Goal: Task Accomplishment & Management: Complete application form

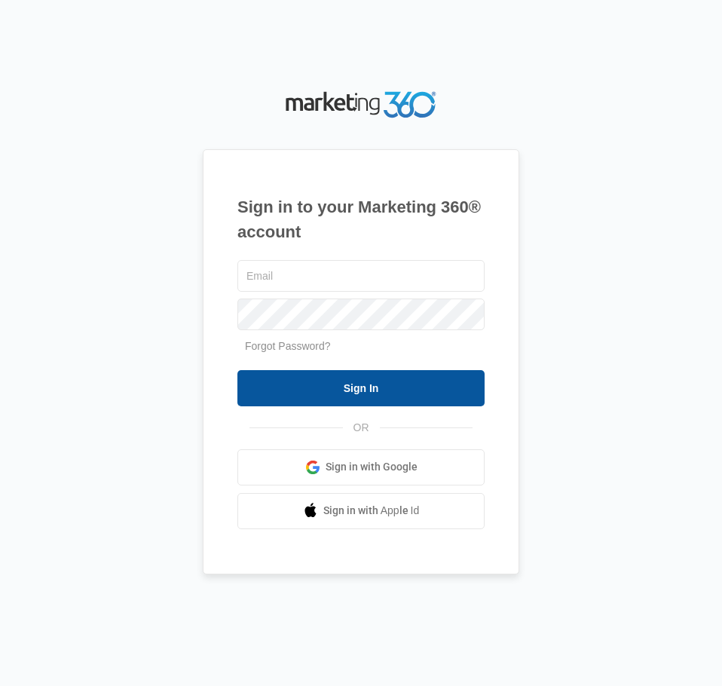
type input "[EMAIL_ADDRESS][DOMAIN_NAME]"
click at [347, 390] on input "Sign In" at bounding box center [360, 388] width 247 height 36
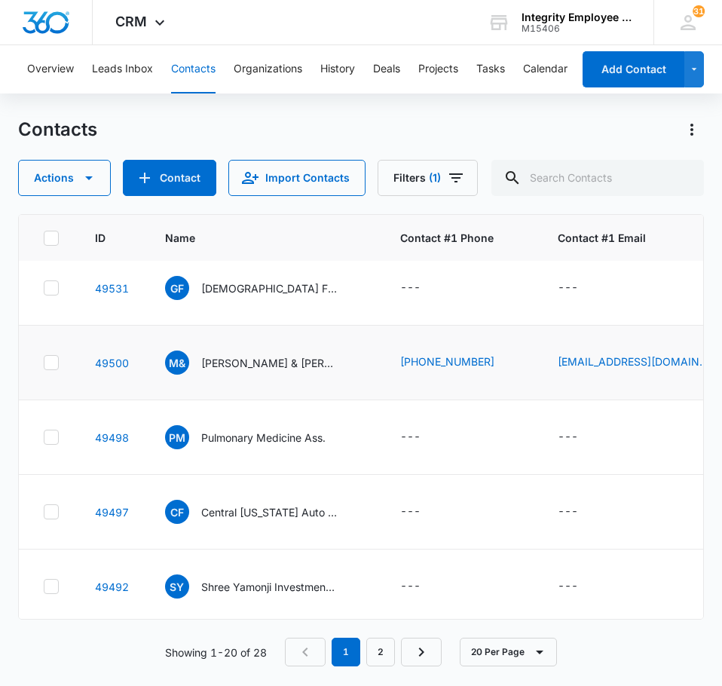
scroll to position [1145, 0]
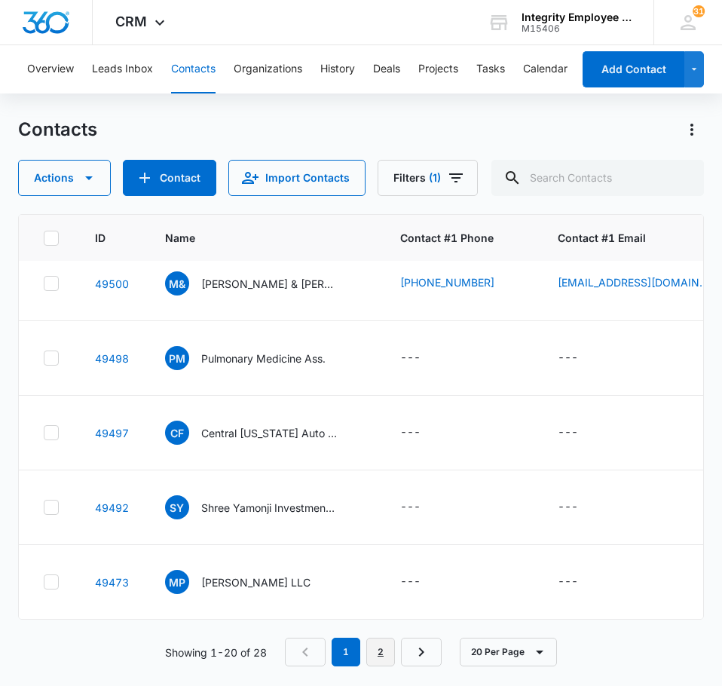
click at [391, 648] on link "2" at bounding box center [380, 651] width 29 height 29
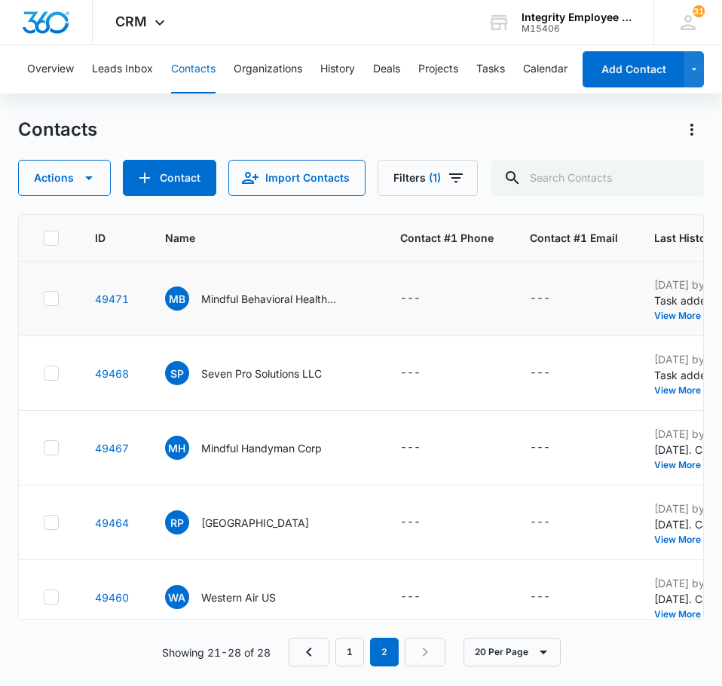
scroll to position [250, 0]
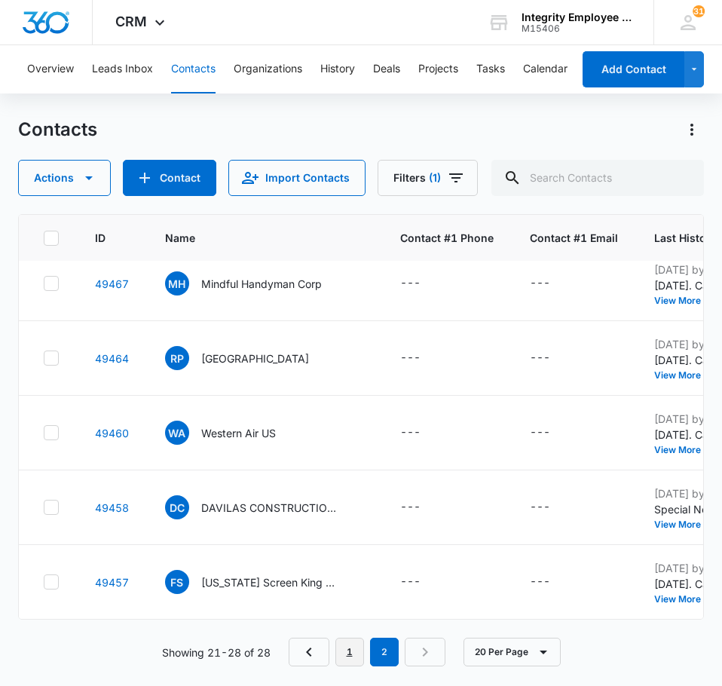
click at [349, 650] on link "1" at bounding box center [349, 651] width 29 height 29
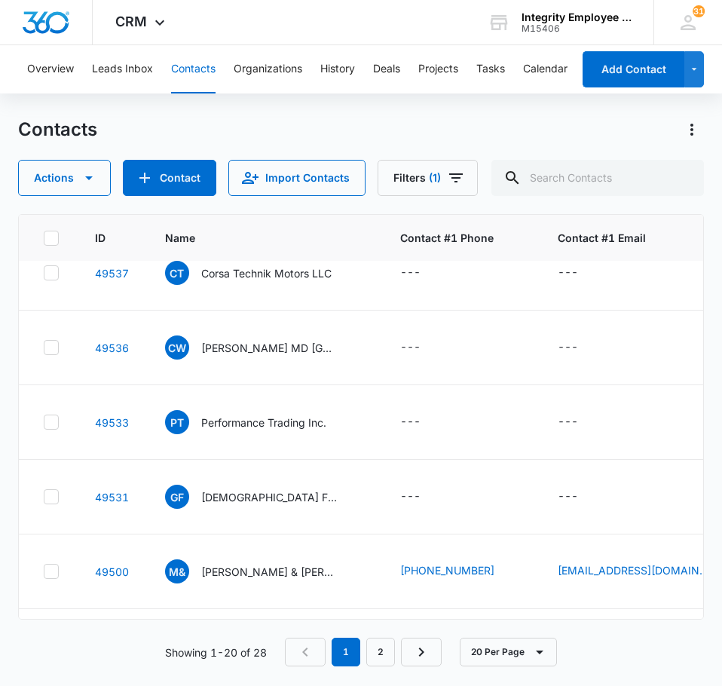
scroll to position [844, 0]
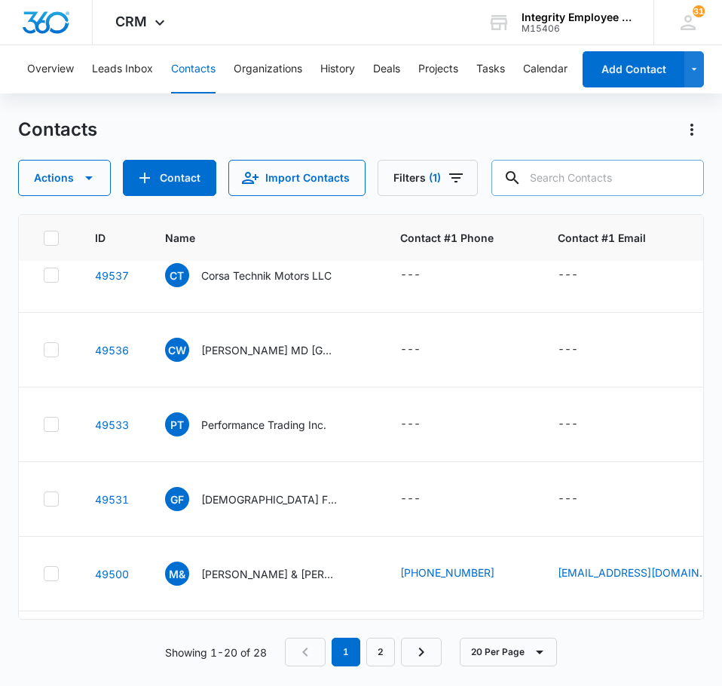
click at [598, 177] on input "text" at bounding box center [597, 178] width 212 height 36
type input "Brighter days ppec of palm bay corp"
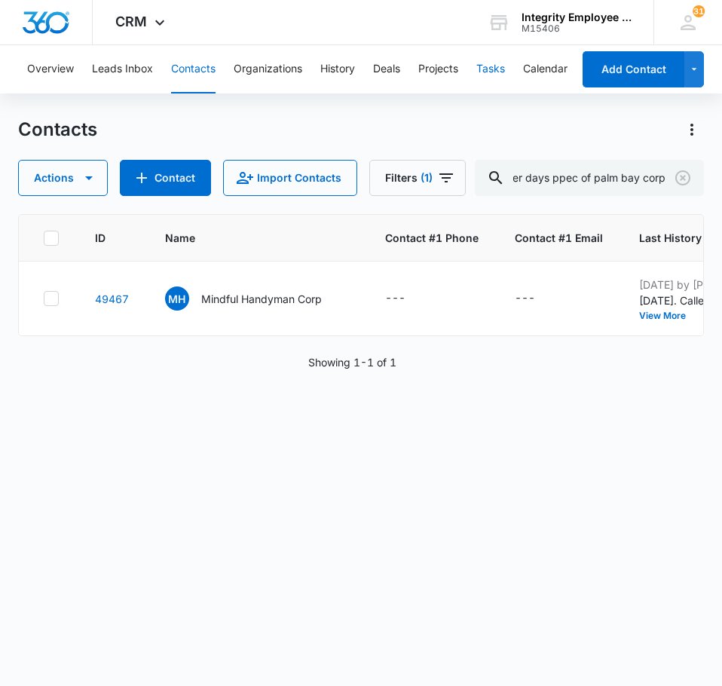
scroll to position [0, 0]
click at [497, 66] on button "Tasks" at bounding box center [490, 69] width 29 height 48
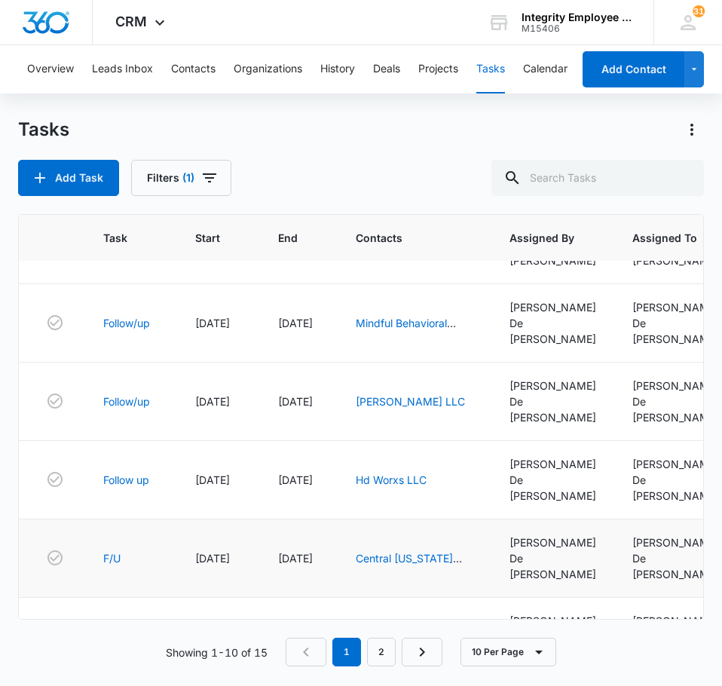
scroll to position [310, 0]
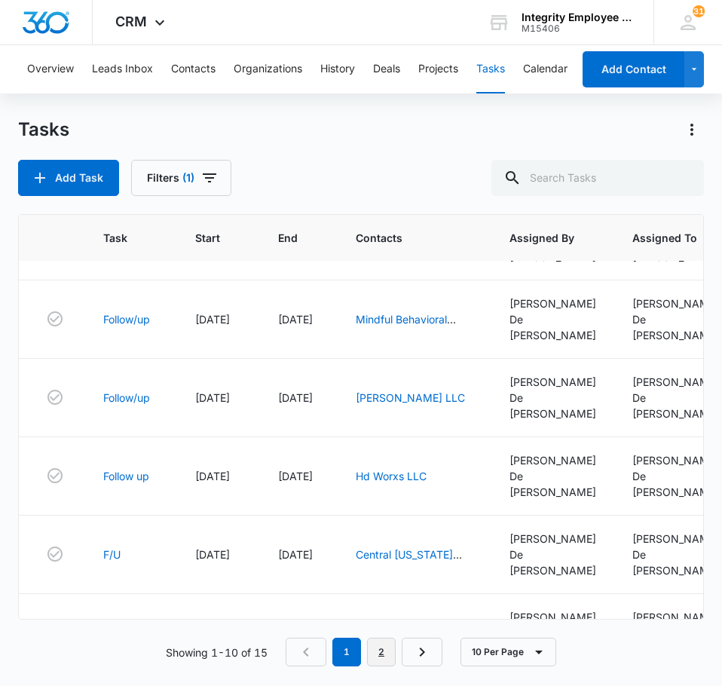
click at [391, 645] on link "2" at bounding box center [381, 651] width 29 height 29
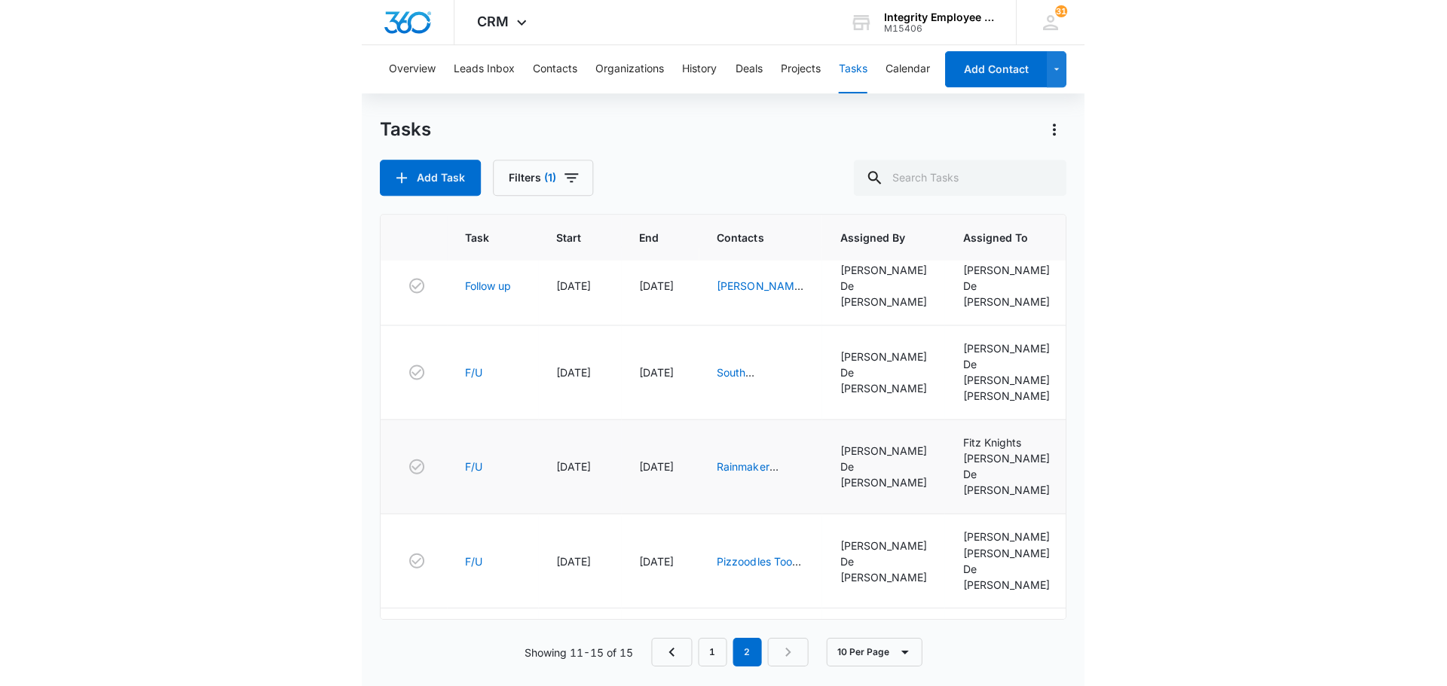
scroll to position [0, 0]
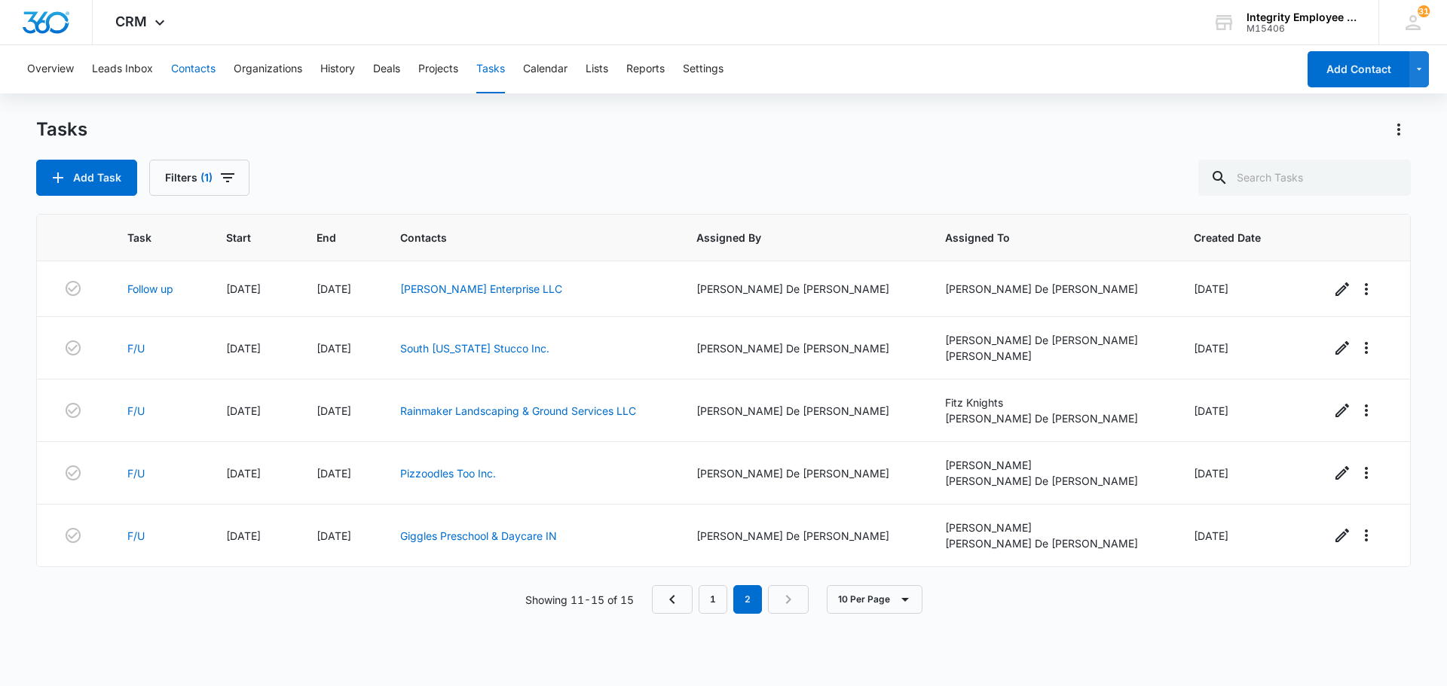
click at [194, 73] on button "Contacts" at bounding box center [193, 69] width 44 height 48
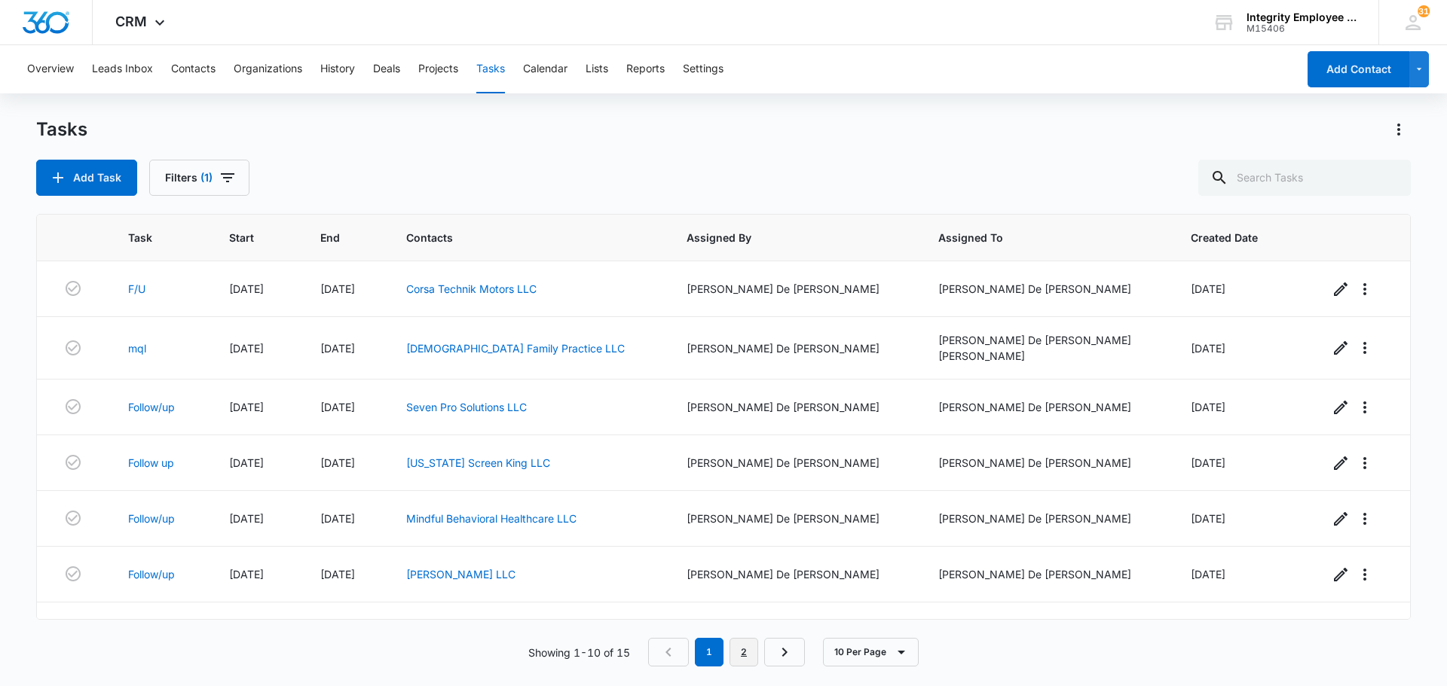
click at [721, 656] on link "2" at bounding box center [743, 652] width 29 height 29
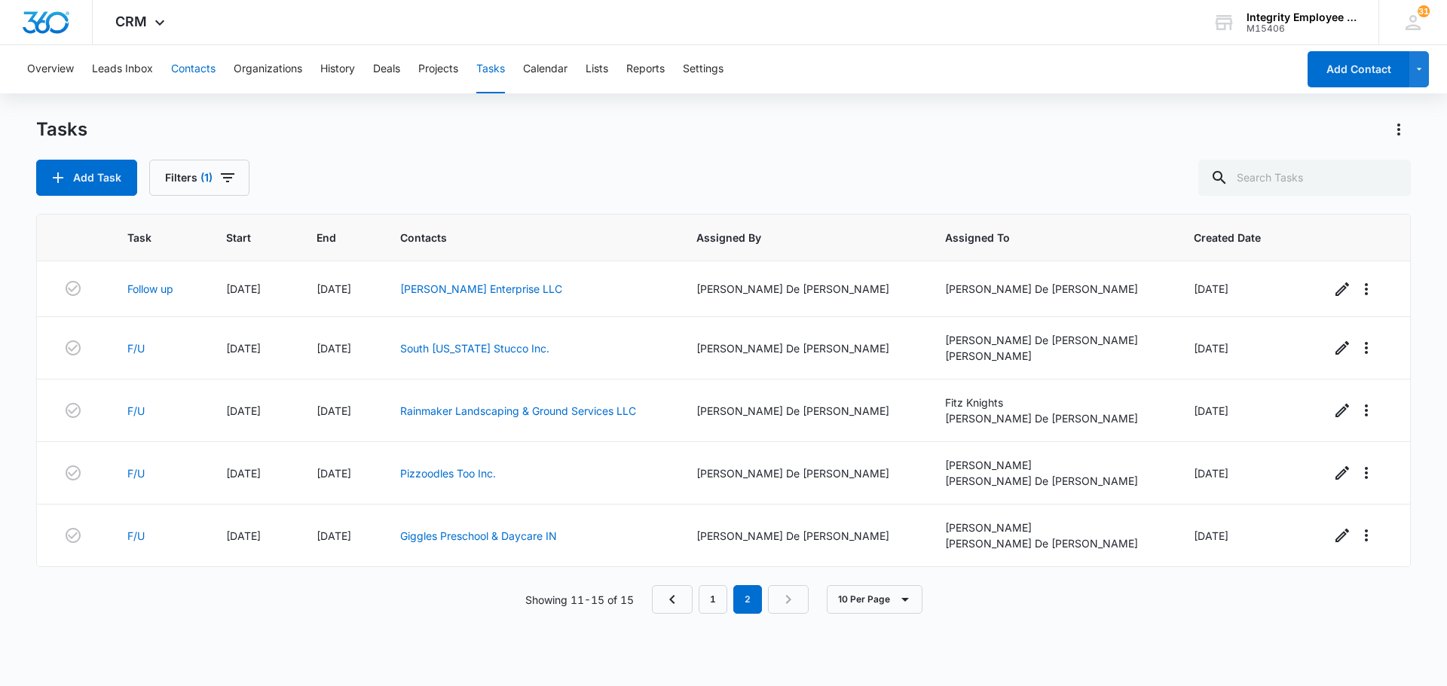
click at [182, 70] on button "Contacts" at bounding box center [193, 69] width 44 height 48
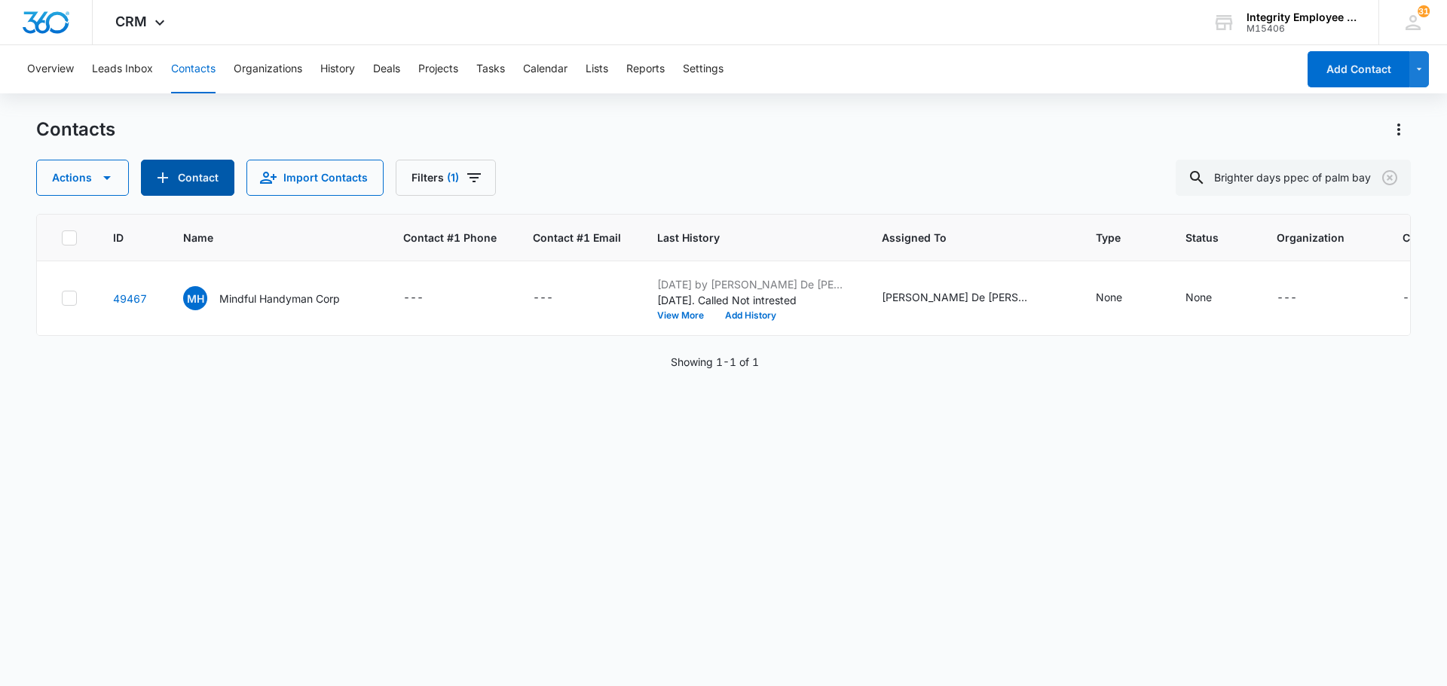
click at [162, 176] on icon "Add Contact" at bounding box center [162, 178] width 11 height 11
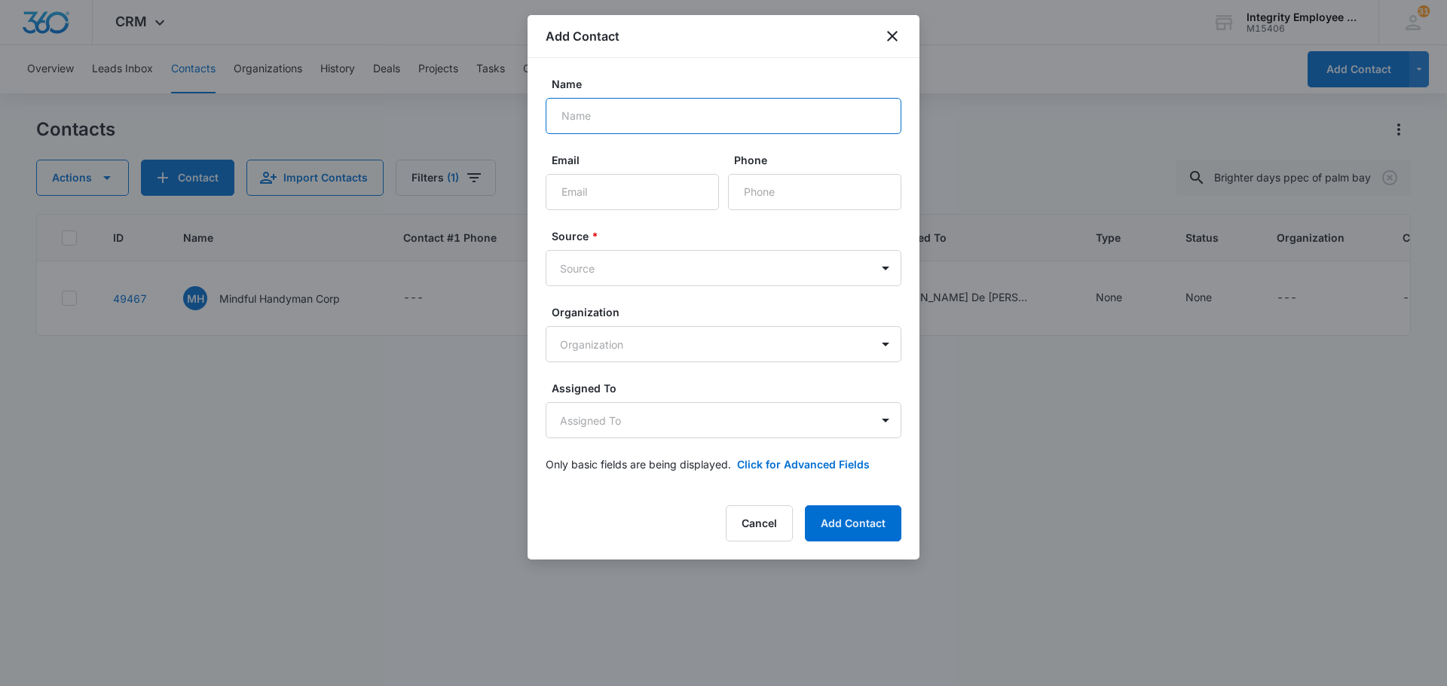
click at [598, 114] on input "Name" at bounding box center [724, 116] width 356 height 36
type input "Brighter Days PPEC of Palm Bay Corp"
click at [648, 194] on input "Email" at bounding box center [632, 192] width 173 height 36
type input "J"
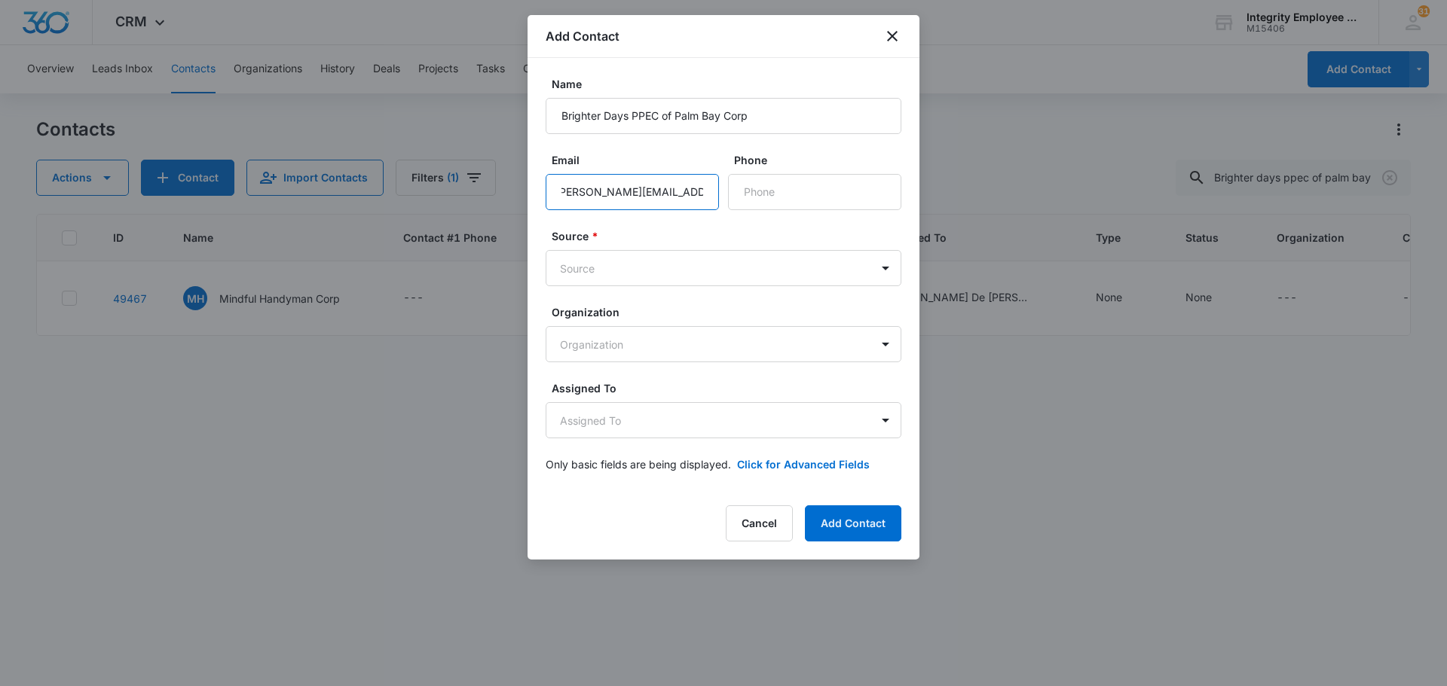
scroll to position [0, 15]
click at [652, 192] on input "[PERSON_NAME][EMAIL_ADDRESS][DOMAIN_NAME]" at bounding box center [632, 192] width 173 height 36
type input "[PERSON_NAME][EMAIL_ADDRESS][DOMAIN_NAME]"
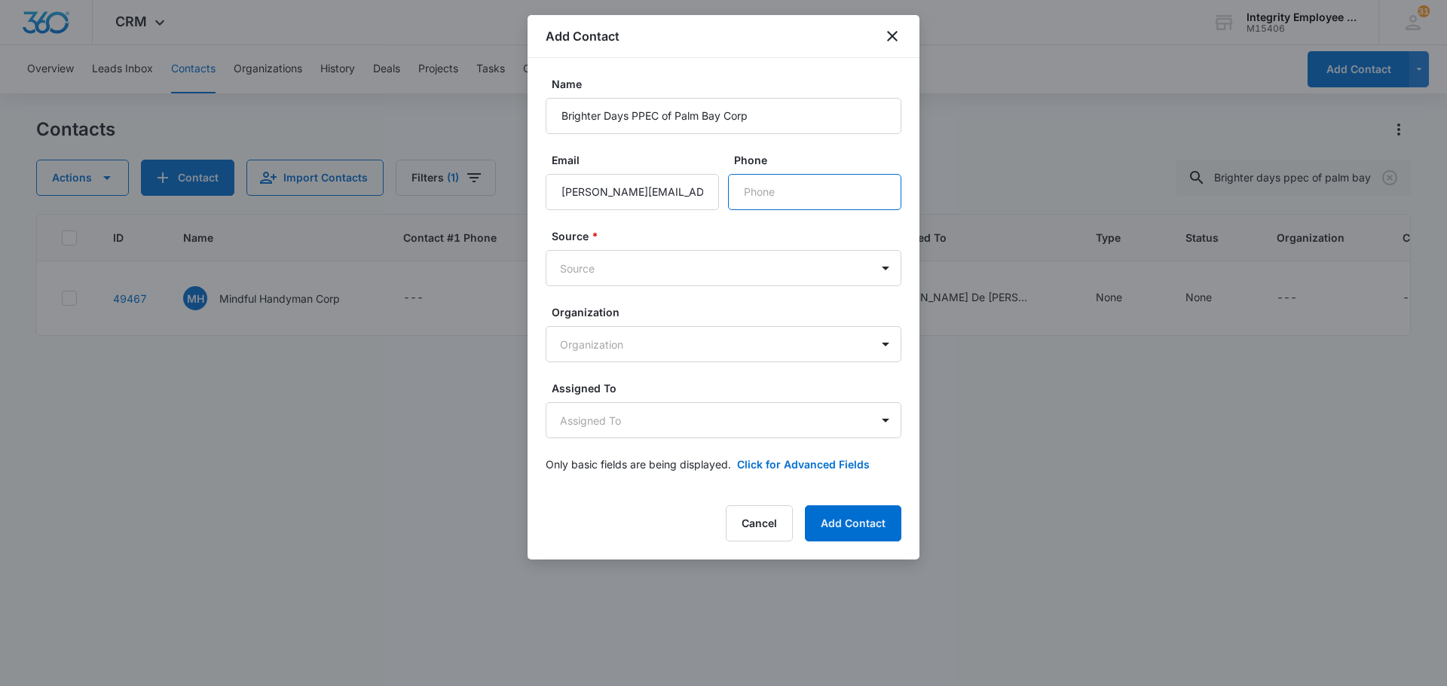
click at [721, 198] on input "Phone" at bounding box center [814, 192] width 173 height 36
type input "[PHONE_NUMBER]"
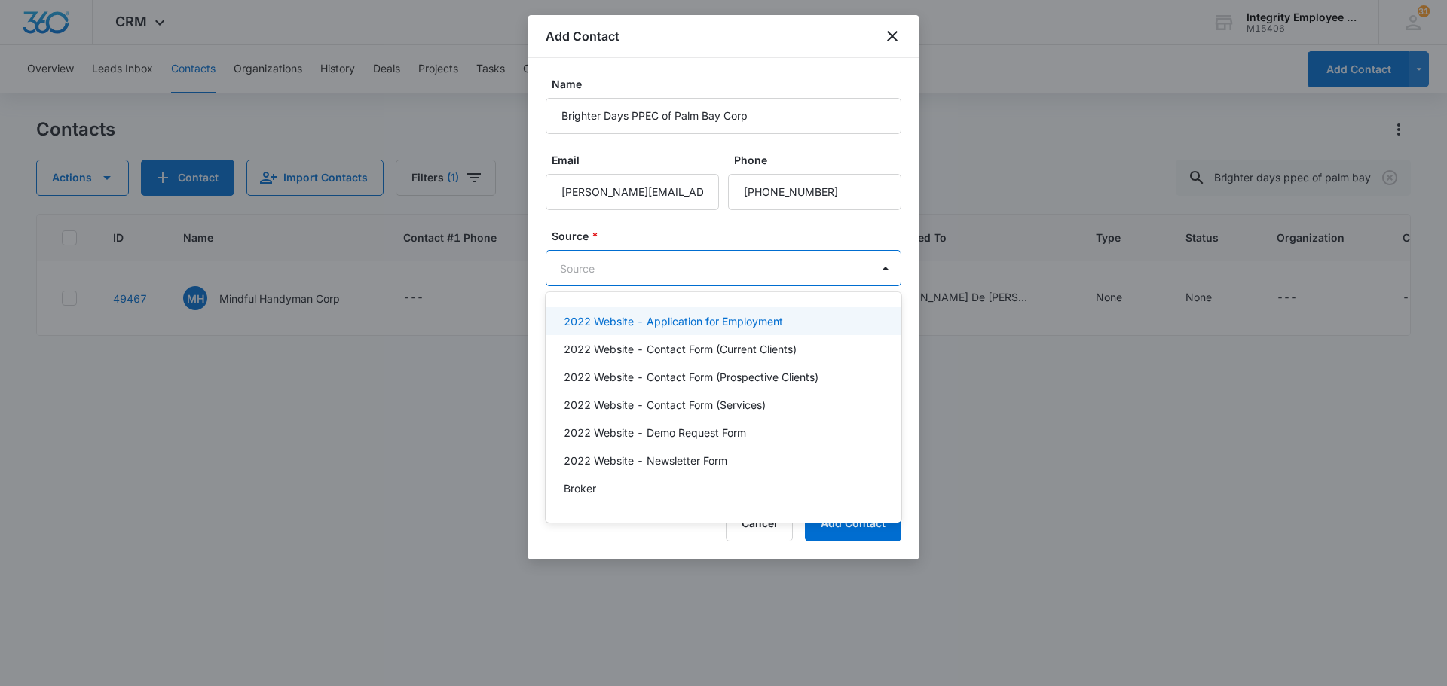
click at [721, 273] on body "CRM Apps Reputation Websites Forms CRM Email Social Shop Payments POS Content A…" at bounding box center [723, 343] width 1447 height 686
type input "col"
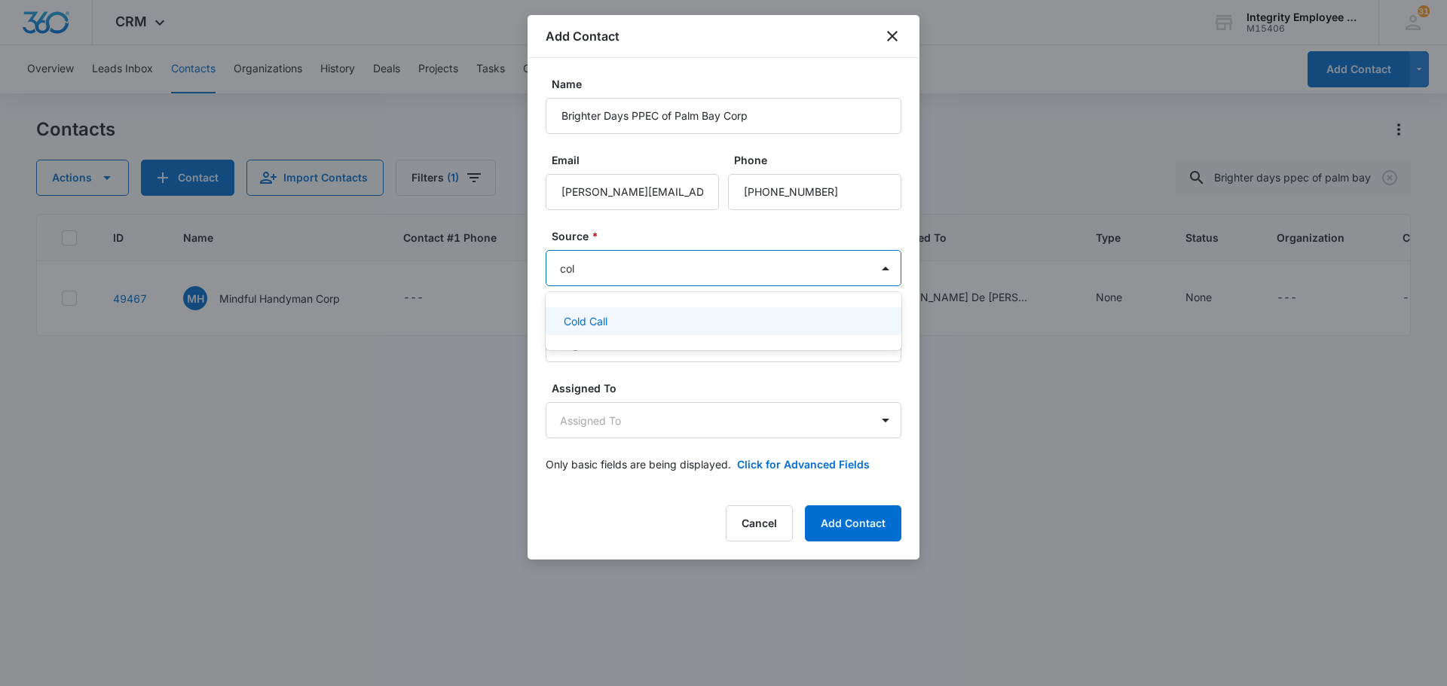
click at [676, 320] on div "Cold Call" at bounding box center [722, 321] width 316 height 16
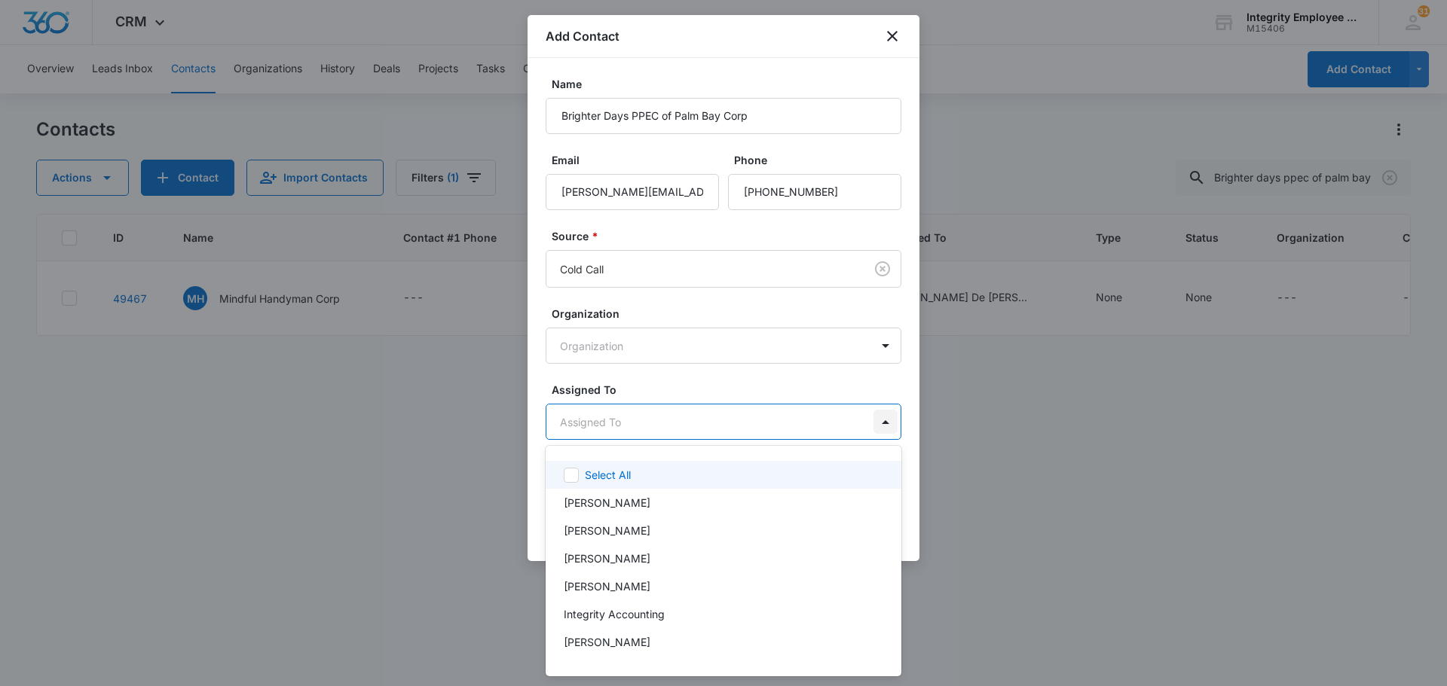
click at [721, 424] on body "CRM Apps Reputation Websites Forms CRM Email Social Shop Payments POS Content A…" at bounding box center [723, 343] width 1447 height 686
type input "da"
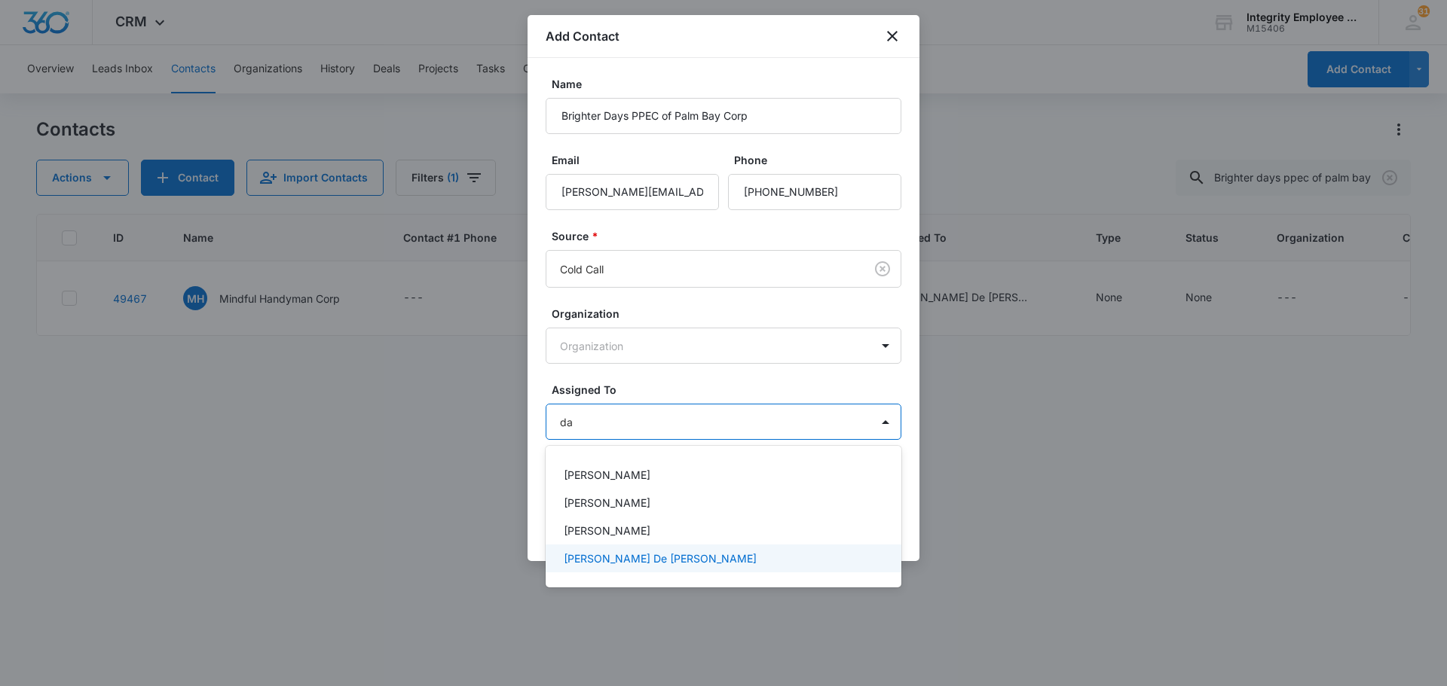
click at [632, 562] on p "[PERSON_NAME] De [PERSON_NAME]" at bounding box center [660, 559] width 193 height 16
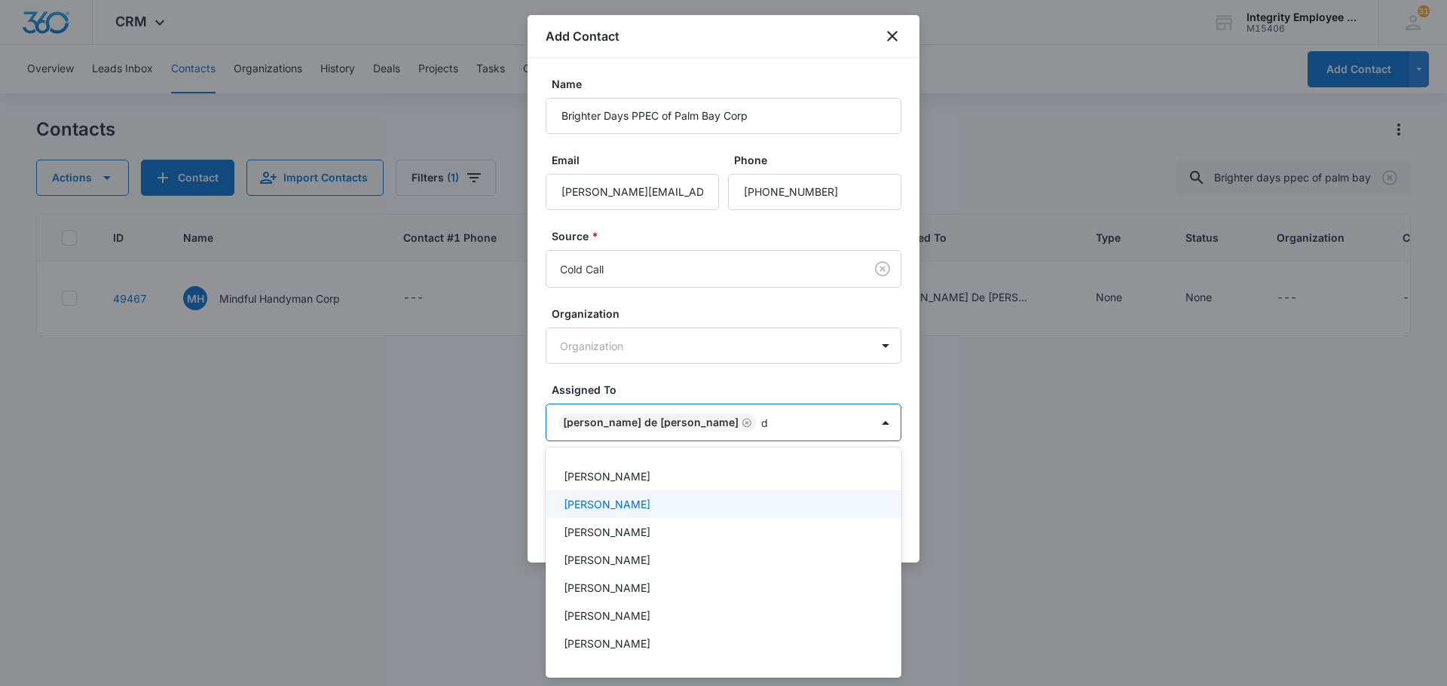
type input "da"
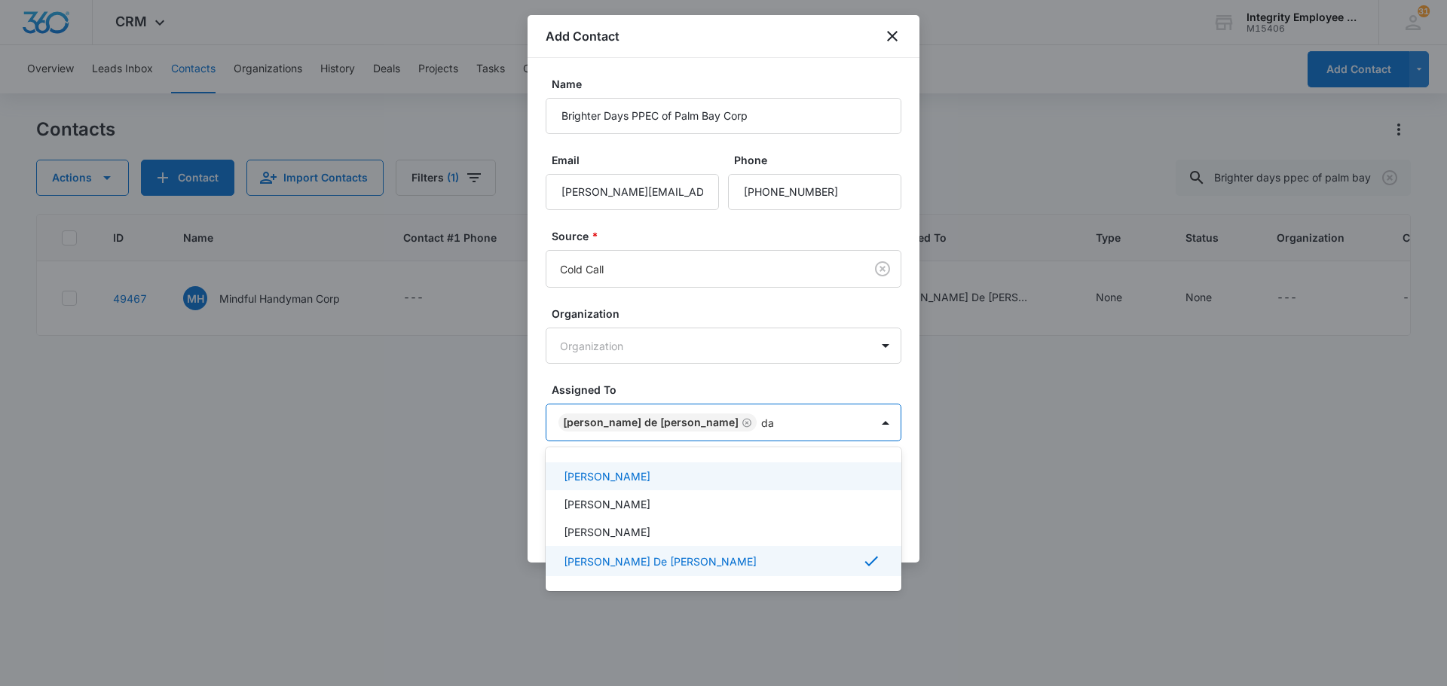
click at [625, 479] on p "[PERSON_NAME]" at bounding box center [607, 477] width 87 height 16
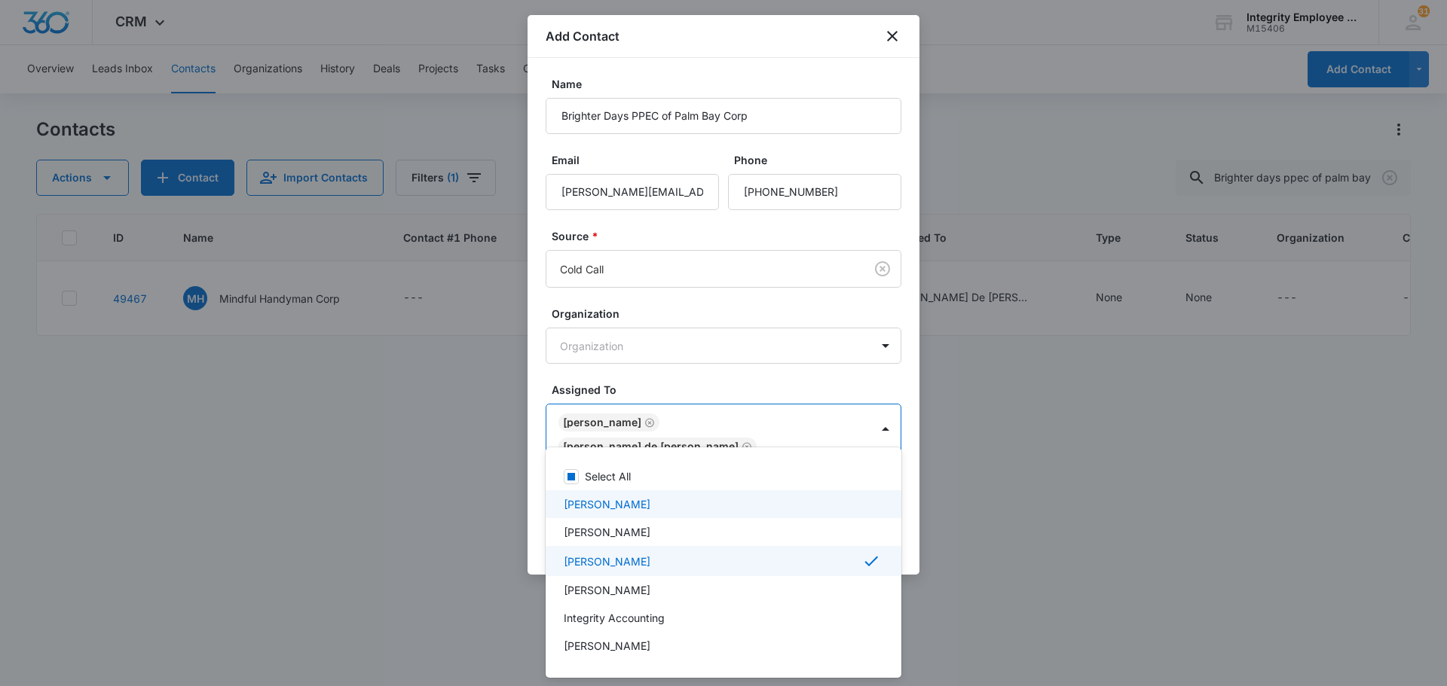
click at [721, 29] on div at bounding box center [723, 343] width 1447 height 686
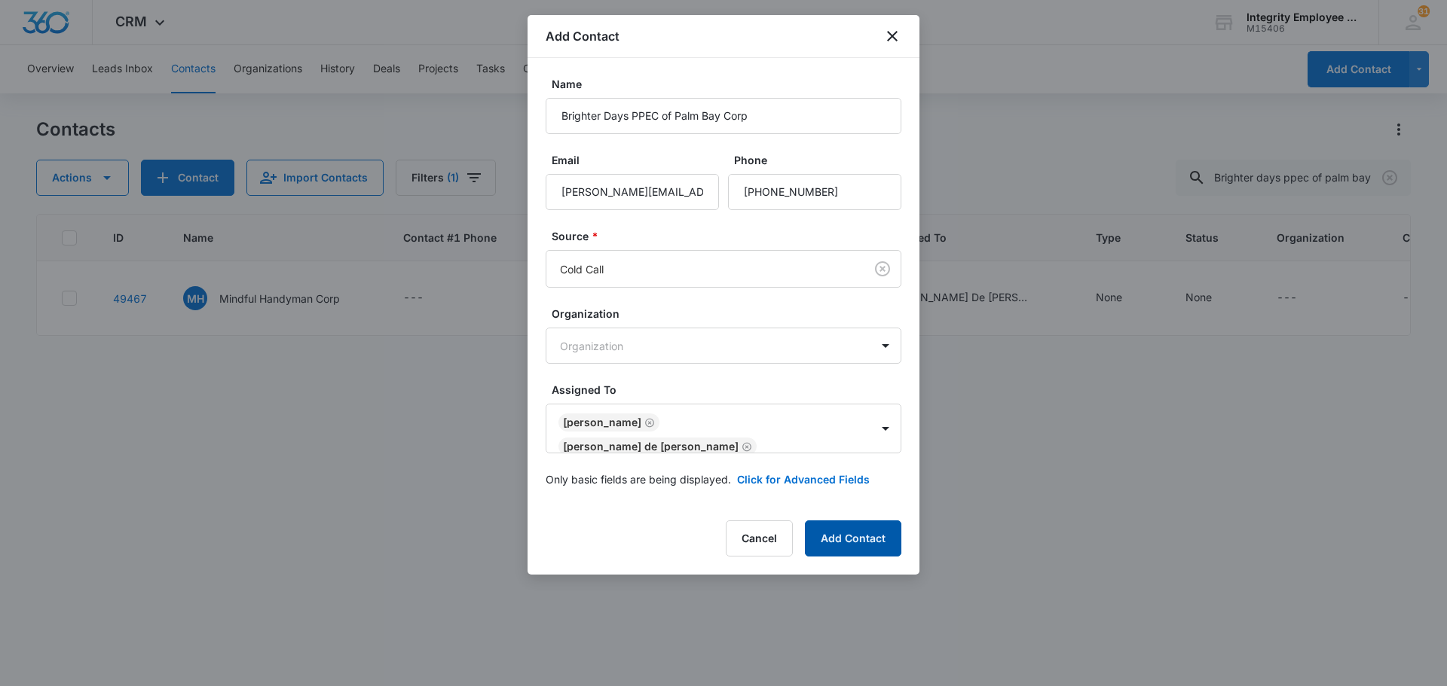
click at [721, 524] on button "Add Contact" at bounding box center [853, 539] width 96 height 36
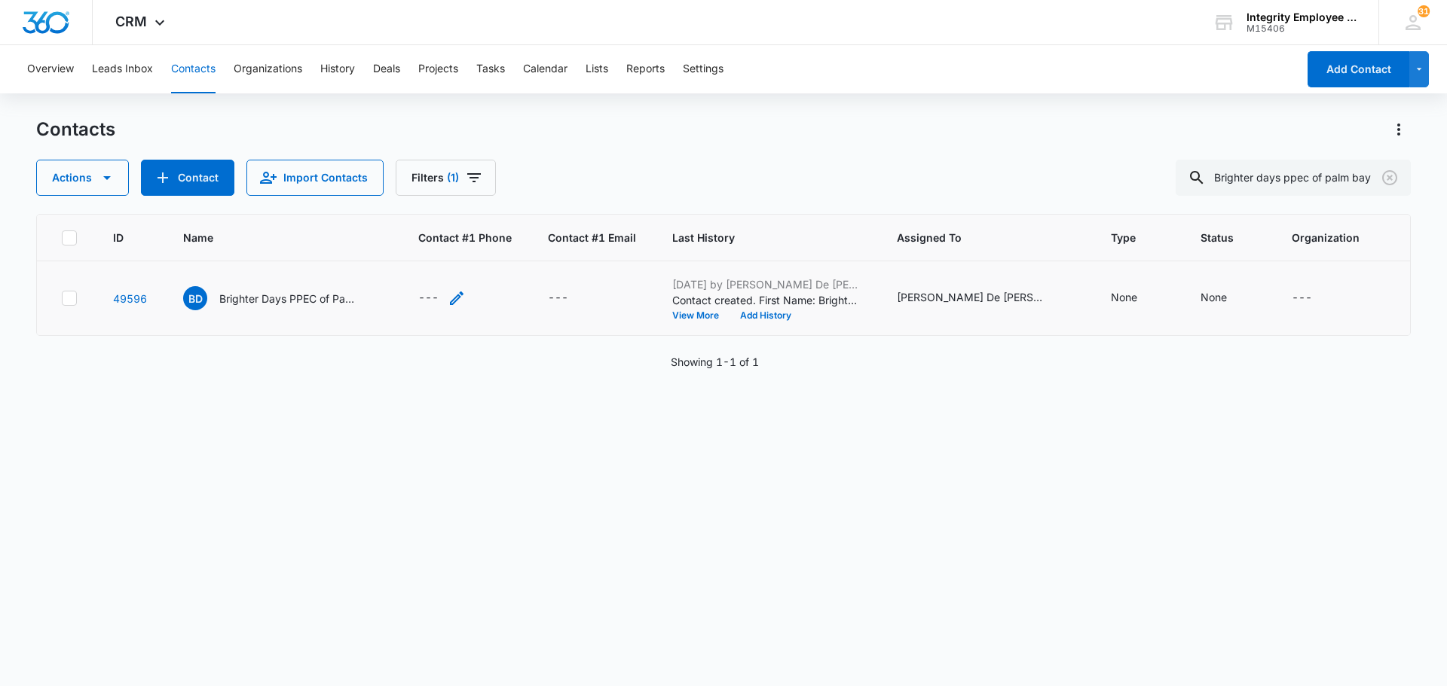
click at [430, 296] on div "---" at bounding box center [428, 298] width 20 height 18
click at [370, 201] on input "Contact #1 Phone" at bounding box center [450, 202] width 190 height 36
type input "[PHONE_NUMBER]"
click at [509, 251] on button "Save" at bounding box center [522, 249] width 44 height 29
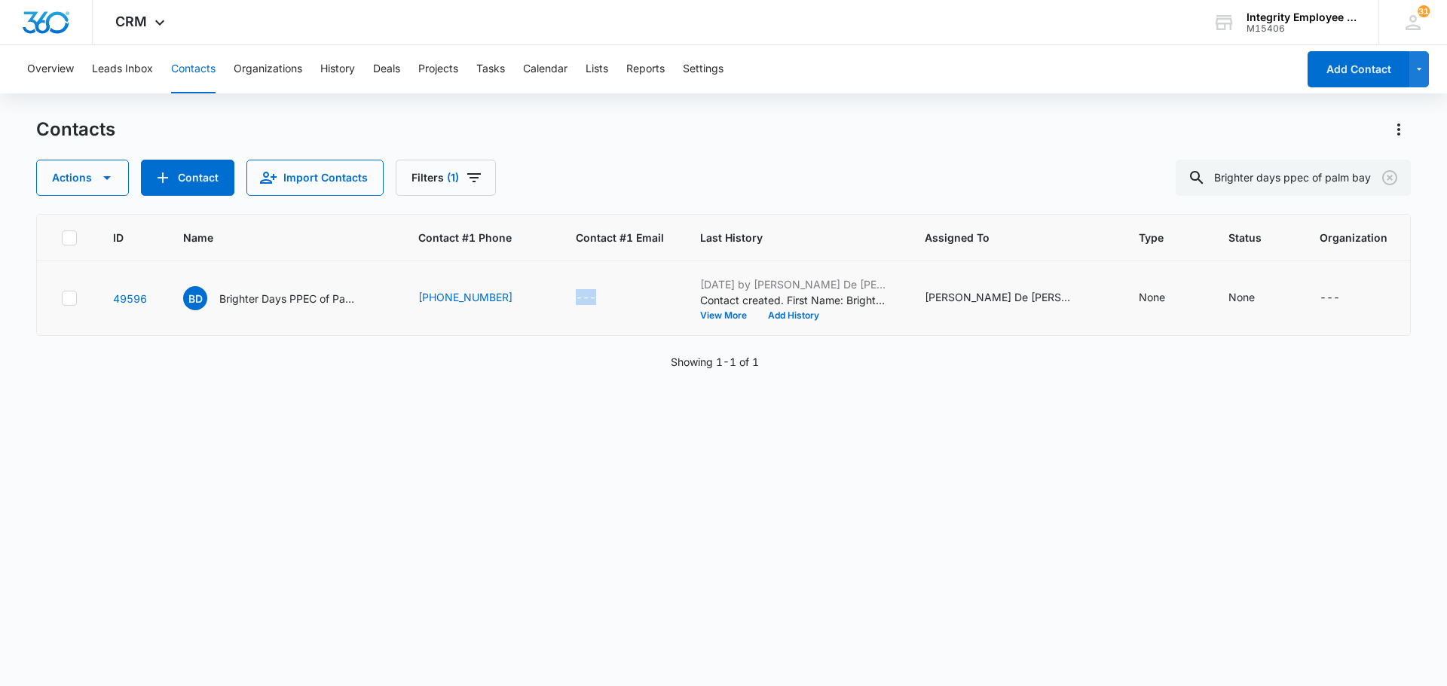
click at [589, 288] on td "---" at bounding box center [620, 298] width 124 height 75
click at [585, 293] on div "---" at bounding box center [586, 298] width 20 height 18
click at [533, 204] on input "Contact #1 Email" at bounding box center [599, 202] width 190 height 36
type input "[PERSON_NAME][EMAIL_ADDRESS][DOMAIN_NAME]"
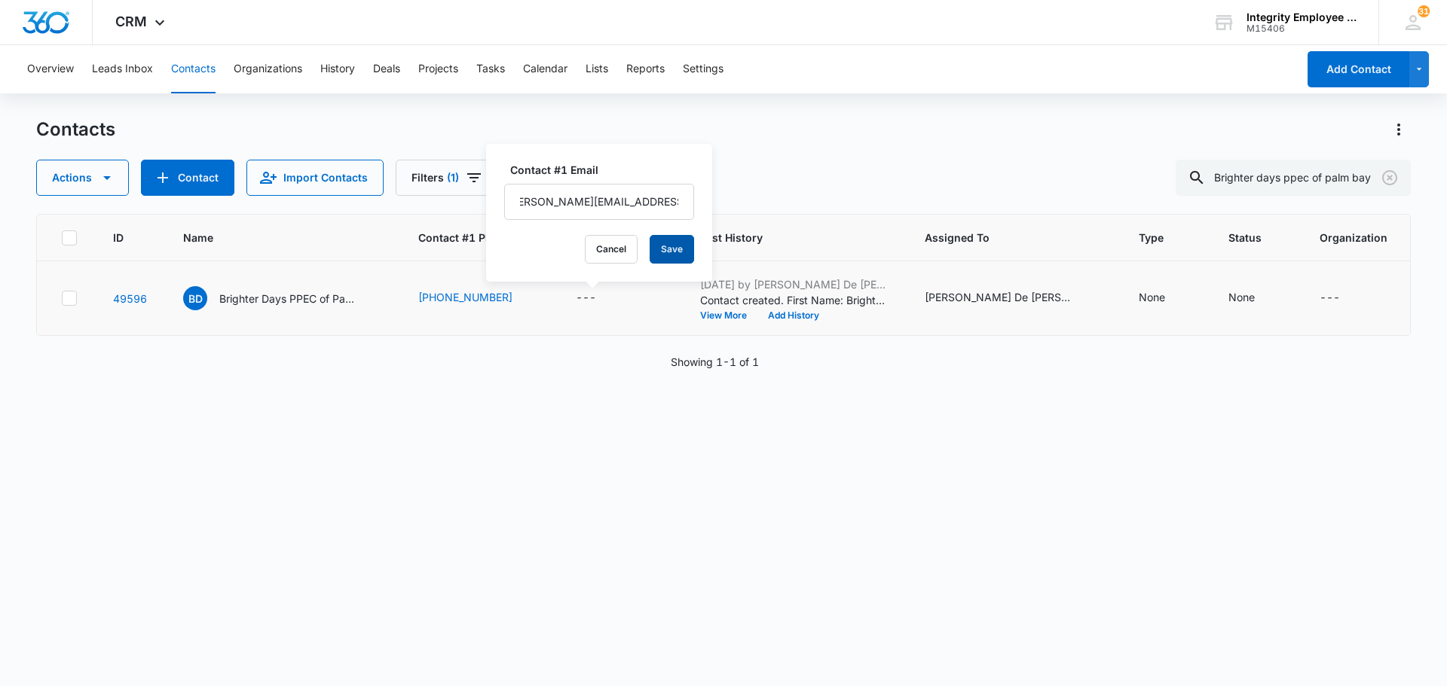
scroll to position [0, 0]
click at [655, 250] on button "Save" at bounding box center [672, 249] width 44 height 29
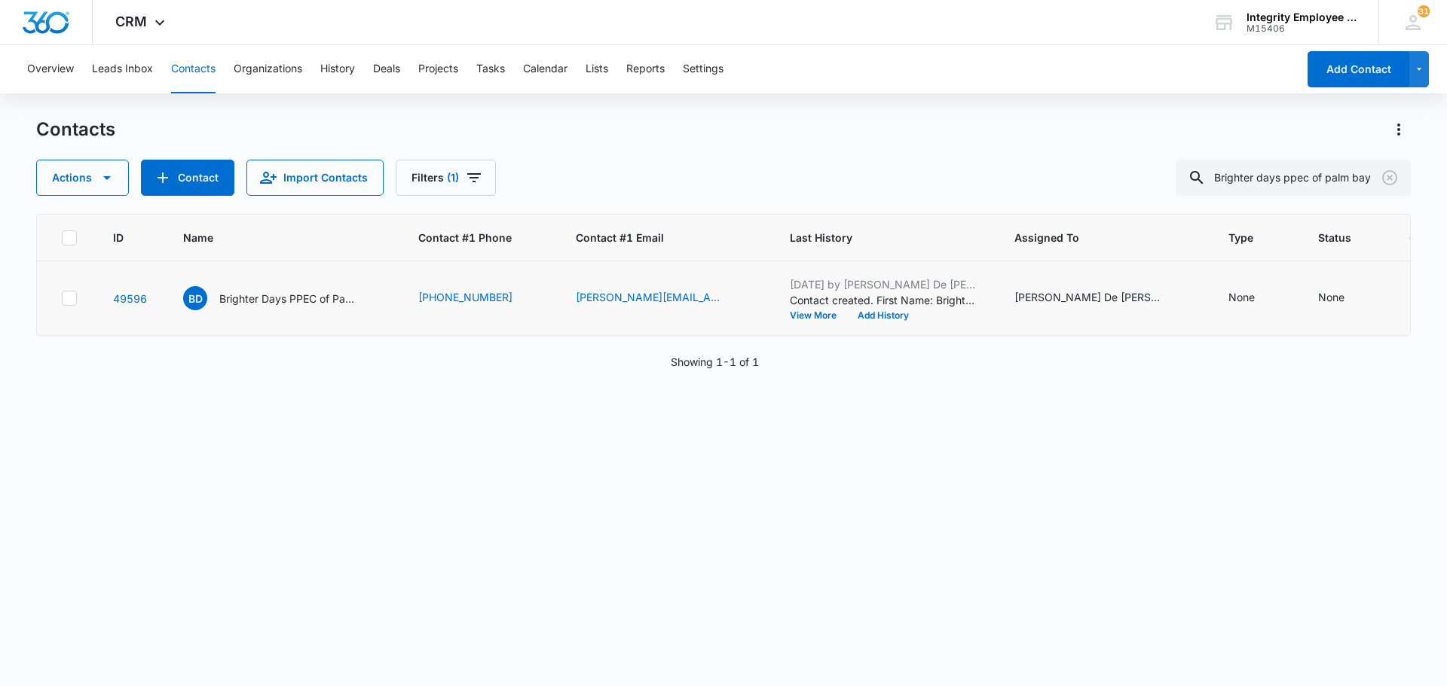
click at [203, 460] on div "ID Name Contact #1 Phone Contact #1 Email Last History Assigned To Type Status …" at bounding box center [723, 440] width 1374 height 453
click at [310, 296] on p "Brighter Days PPEC of Palm Bay Corp" at bounding box center [287, 299] width 136 height 16
